Goal: Find specific page/section: Find specific page/section

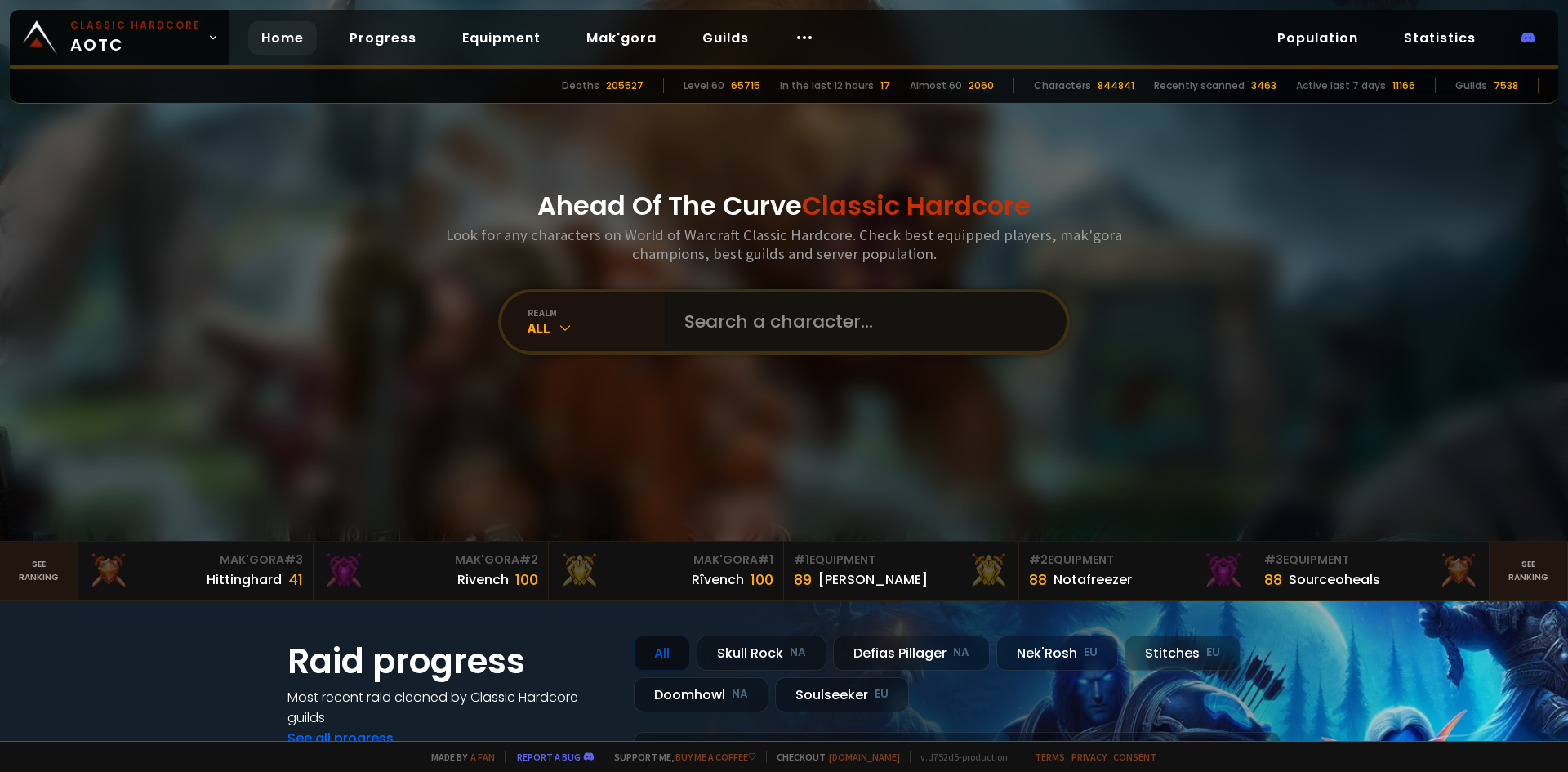
click at [699, 318] on input "text" at bounding box center [861, 322] width 373 height 59
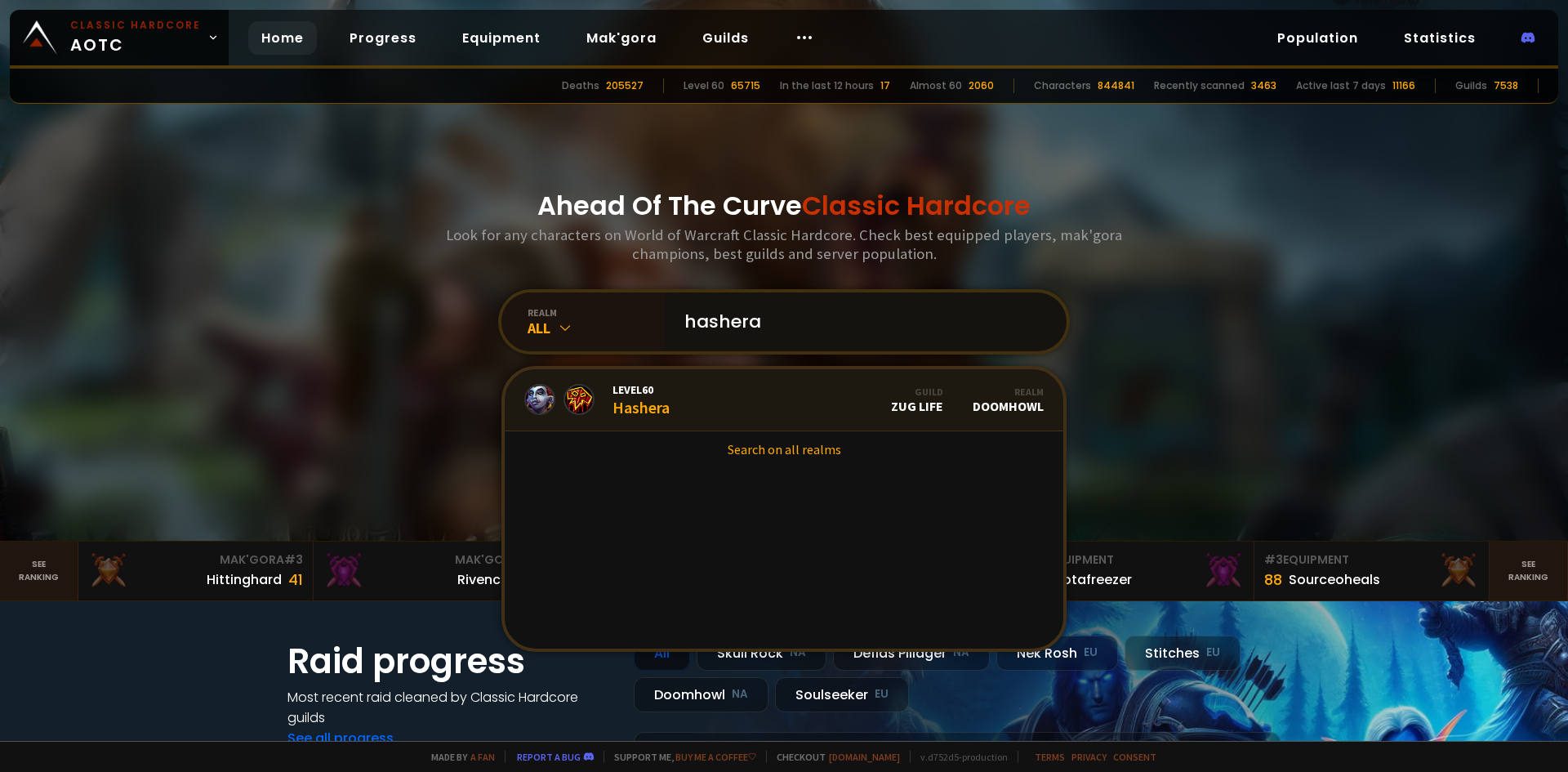
type input "hashera"
click at [660, 391] on span "Level 60" at bounding box center [641, 389] width 57 height 14
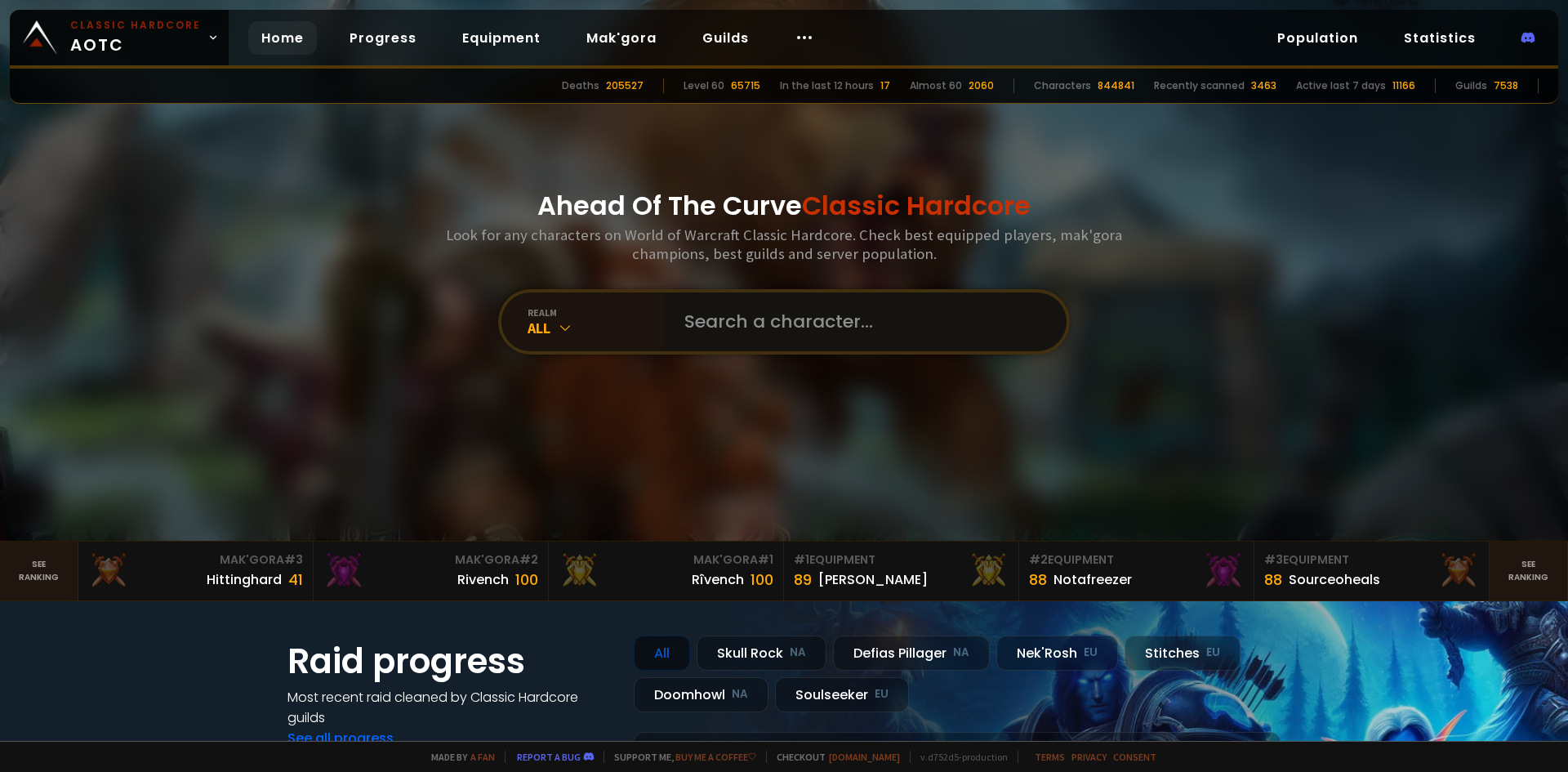
click at [709, 328] on input "text" at bounding box center [861, 322] width 373 height 59
type input "h"
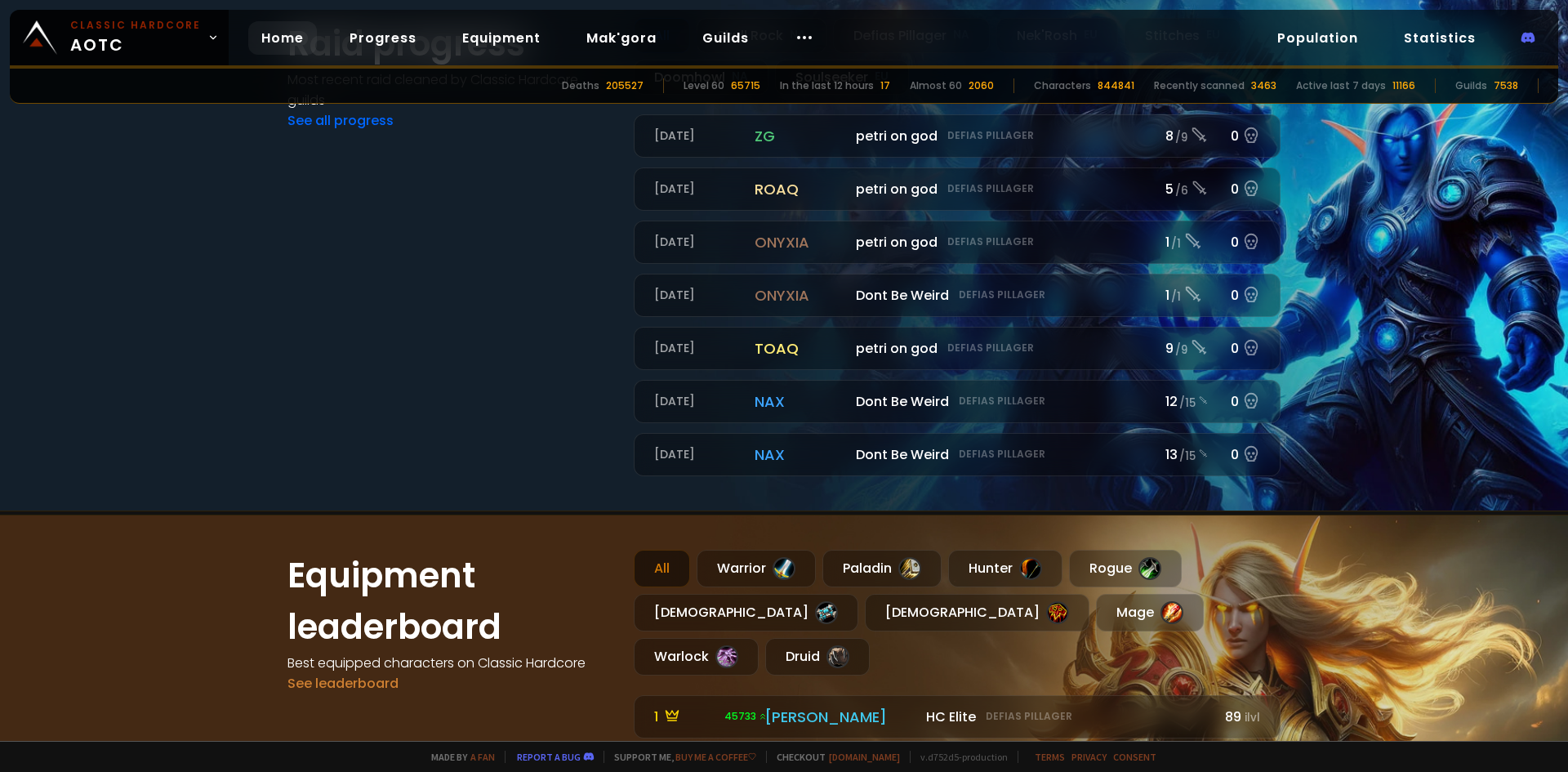
scroll to position [572, 0]
